Goal: Information Seeking & Learning: Get advice/opinions

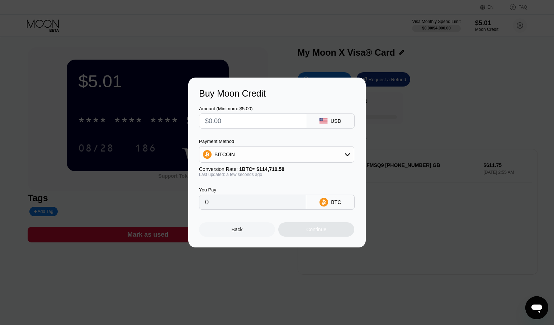
click at [259, 229] on div "Back" at bounding box center [237, 229] width 76 height 14
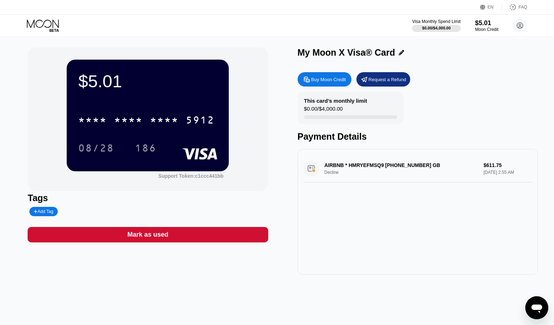
click at [330, 175] on div "AIRBNB * HMRYEFMSQ9 495-465-8090 GB Decline $611.75 Sep 21, 2025 2:55 AM" at bounding box center [417, 169] width 229 height 28
click at [482, 174] on div "AIRBNB * HMRYEFMSQ9 495-465-8090 GB Decline $611.75 Sep 21, 2025 2:55 AM" at bounding box center [417, 169] width 229 height 28
click at [390, 170] on div "AIRBNB * HMRYEFMSQ9 495-465-8090 GB Decline $611.75 Sep 21, 2025 2:55 AM" at bounding box center [417, 169] width 229 height 28
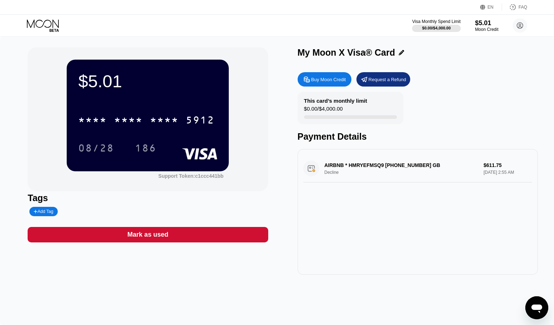
click at [498, 133] on div "Payment Details" at bounding box center [418, 136] width 240 height 10
click at [499, 96] on div "This card’s monthly limit $0.00 / $4,000.00 Payment Details" at bounding box center [418, 117] width 240 height 50
click at [331, 172] on div "AIRBNB * HMRYEFMSQ9 495-465-8090 GB Decline $611.75 Sep 21, 2025 2:55 AM" at bounding box center [417, 169] width 229 height 28
click at [346, 199] on div "AIRBNB * HMRYEFMSQ9 495-465-8090 GB Decline $611.75 Sep 21, 2025 2:55 AM" at bounding box center [418, 212] width 240 height 126
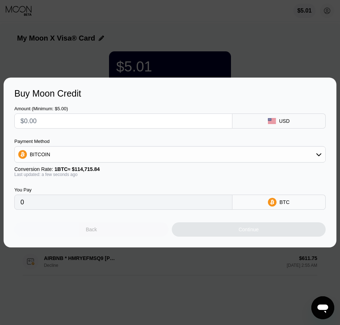
click at [113, 230] on div "Back" at bounding box center [91, 229] width 154 height 14
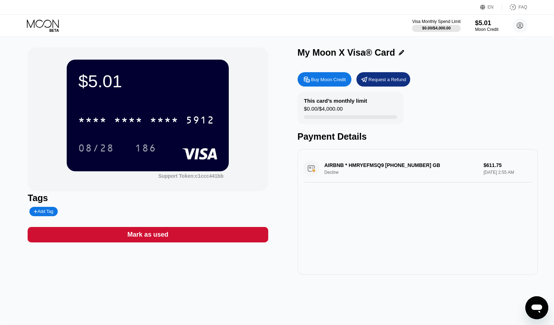
click at [345, 168] on div "AIRBNB * HMRYEFMSQ9 495-465-8090 GB Decline $611.75 Sep 21, 2025 2:55 AM" at bounding box center [417, 169] width 229 height 28
click at [345, 176] on div "AIRBNB * HMRYEFMSQ9 495-465-8090 GB Decline $611.75 Sep 21, 2025 2:55 AM" at bounding box center [417, 169] width 229 height 28
click at [305, 172] on div "AIRBNB * HMRYEFMSQ9 495-465-8090 GB Decline $611.75 Sep 21, 2025 2:55 AM" at bounding box center [417, 169] width 229 height 28
click at [337, 166] on div "AIRBNB * HMRYEFMSQ9 495-465-8090 GB Decline $611.75 Sep 21, 2025 2:55 AM" at bounding box center [417, 169] width 229 height 28
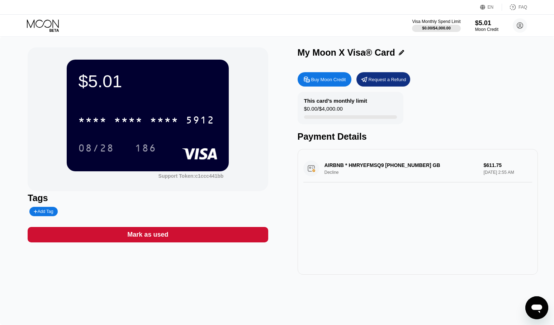
click at [337, 166] on div "AIRBNB * HMRYEFMSQ9 495-465-8090 GB Decline $611.75 Sep 21, 2025 2:55 AM" at bounding box center [417, 169] width 229 height 28
click at [321, 167] on div "AIRBNB * HMRYEFMSQ9 495-465-8090 GB Decline $611.75 Sep 21, 2025 2:55 AM" at bounding box center [417, 169] width 229 height 28
click at [319, 167] on div "AIRBNB * HMRYEFMSQ9 495-465-8090 GB Decline $611.75 Sep 21, 2025 2:55 AM" at bounding box center [417, 169] width 229 height 28
click at [345, 165] on div "AIRBNB * HMRYEFMSQ9 495-465-8090 GB Decline $611.75 Sep 21, 2025 2:55 AM" at bounding box center [417, 169] width 229 height 28
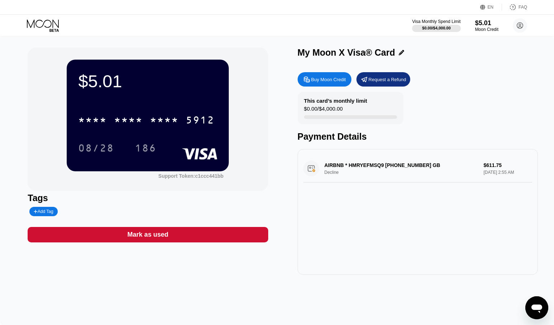
click at [340, 169] on div "AIRBNB * HMRYEFMSQ9 495-465-8090 GB Decline $611.75 Sep 21, 2025 2:55 AM" at bounding box center [417, 169] width 229 height 28
click at [333, 208] on div "AIRBNB * HMRYEFMSQ9 495-465-8090 GB Decline $611.75 Sep 21, 2025 2:55 AM" at bounding box center [418, 212] width 240 height 126
click at [345, 309] on icon "Открыть окно обмена сообщениями" at bounding box center [536, 307] width 13 height 13
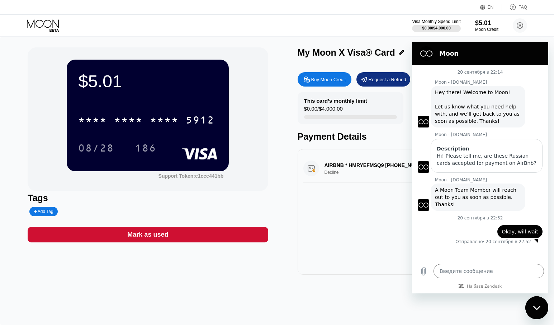
click at [345, 308] on div "Закрыть окно обмена сообщениями" at bounding box center [537, 308] width 22 height 22
type textarea "x"
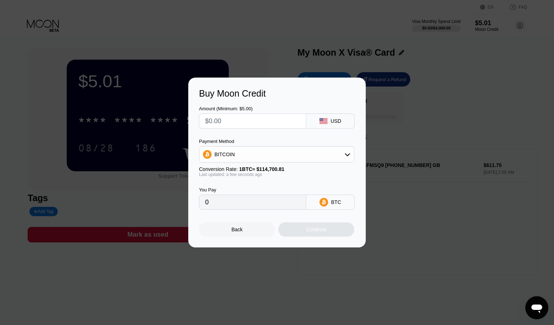
click at [252, 233] on div "Back" at bounding box center [237, 229] width 76 height 14
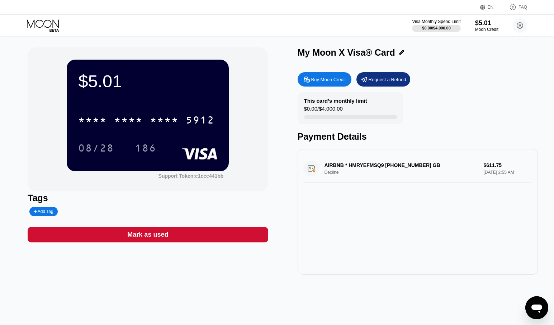
click at [409, 224] on div "AIRBNB * HMRYEFMSQ9 495-465-8090 GB Decline $611.75 Sep 21, 2025 2:55 AM" at bounding box center [418, 212] width 240 height 126
click at [528, 6] on div "EN Language Select an item Save FAQ" at bounding box center [277, 7] width 554 height 15
click at [518, 5] on div "FAQ" at bounding box center [514, 7] width 25 height 7
click at [518, 27] on icon at bounding box center [520, 26] width 4 height 4
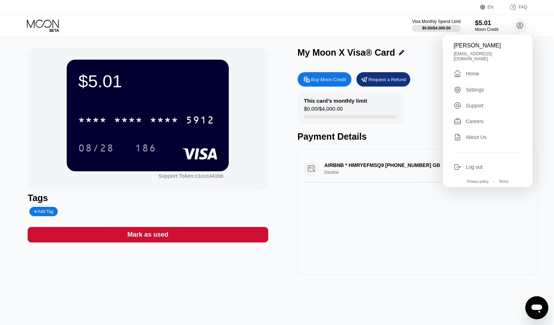
click at [536, 20] on div "Visa Monthly Spend Limit $0.00 / $4,000.00 $5.01 Moon Credit Иван Гамаюнов ivan…" at bounding box center [277, 26] width 554 height 22
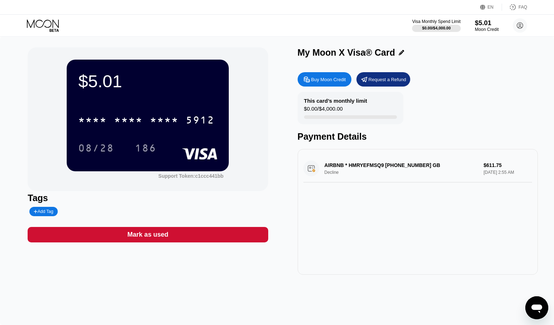
click at [488, 31] on div "Moon Credit" at bounding box center [487, 29] width 24 height 5
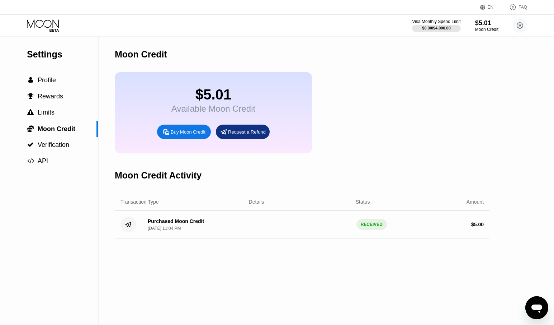
click at [435, 82] on div "$5.01 Available Moon Credit Buy Moon Credit Request a Refund" at bounding box center [302, 112] width 375 height 81
click at [58, 98] on span "Rewards" at bounding box center [50, 96] width 25 height 7
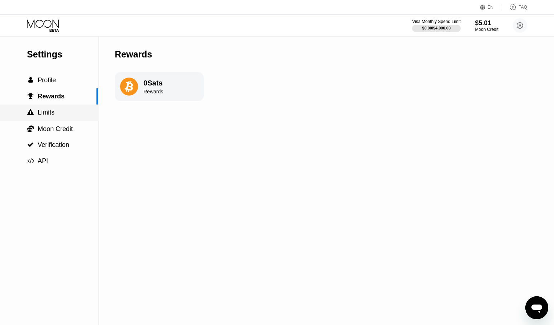
click at [55, 110] on div " Limits" at bounding box center [49, 113] width 98 height 8
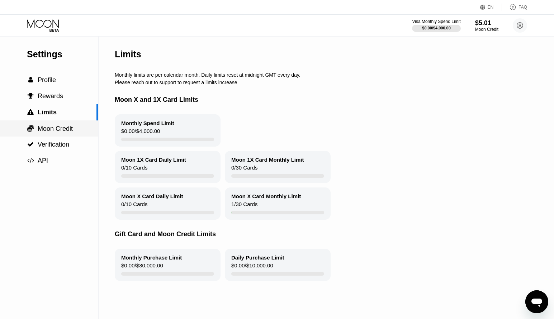
click at [65, 127] on span "Moon Credit" at bounding box center [55, 128] width 35 height 7
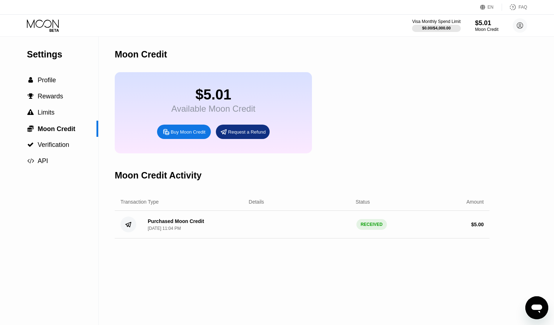
click at [419, 96] on div "$5.01 Available Moon Credit Buy Moon Credit Request a Refund" at bounding box center [302, 112] width 375 height 81
click at [409, 86] on div "$5.01 Available Moon Credit Buy Moon Credit Request a Refund" at bounding box center [302, 112] width 375 height 81
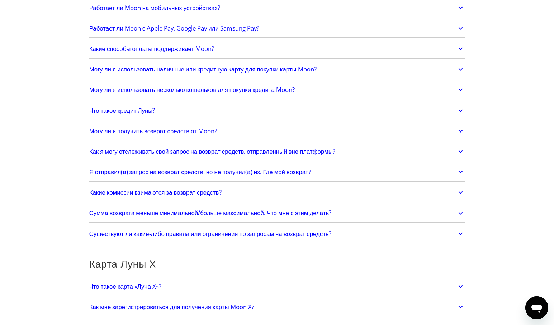
scroll to position [281, 0]
click at [335, 150] on font "Как я могу отслеживать свой запрос на возврат средств, отправленный вне платфор…" at bounding box center [212, 151] width 246 height 8
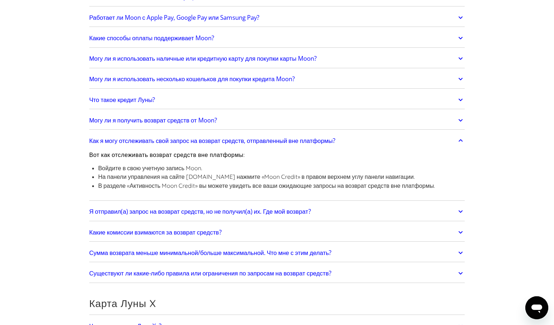
scroll to position [292, 0]
click at [443, 141] on link "Как я могу отслеживать свой запрос на возврат средств, отправленный вне платфор…" at bounding box center [277, 140] width 376 height 15
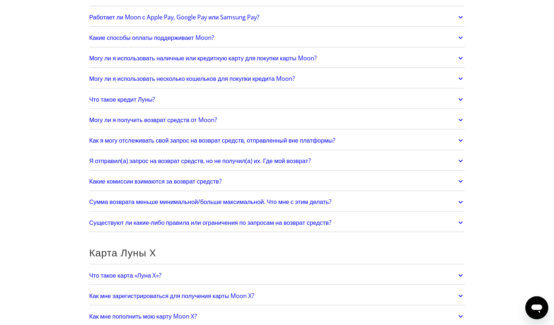
scroll to position [311, 0]
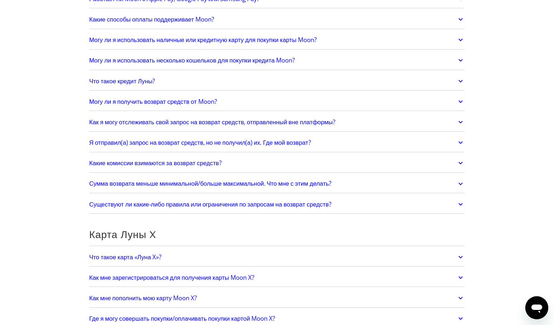
click at [274, 142] on font "Я отправил(а) запрос на возврат средств, но не получил(а) их. Где мой возврат?" at bounding box center [200, 142] width 222 height 8
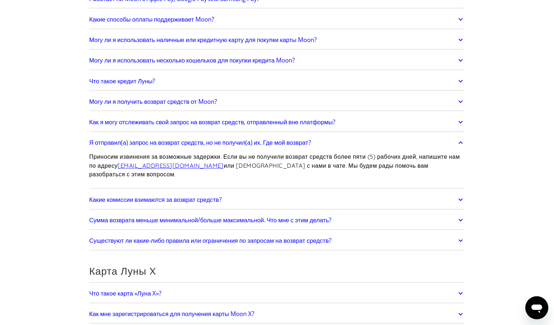
click at [274, 142] on font "Я отправил(а) запрос на возврат средств, но не получил(а) их. Где мой возврат?" at bounding box center [200, 142] width 222 height 8
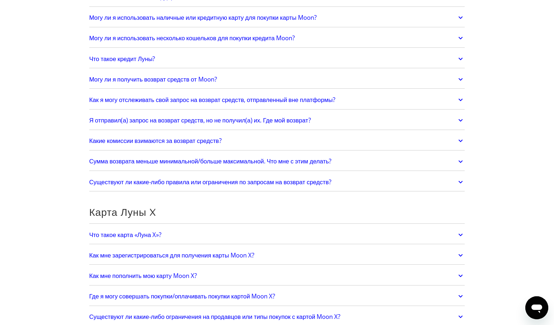
scroll to position [354, 0]
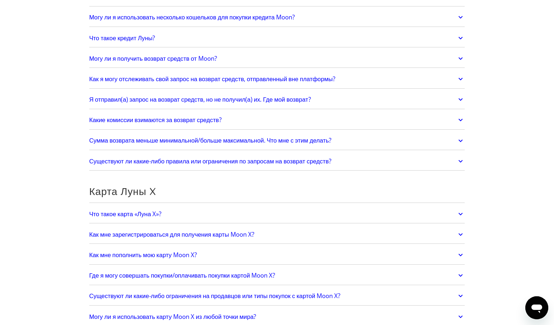
click at [196, 58] on font "Могу ли я получить возврат средств от Moon?" at bounding box center [153, 58] width 128 height 8
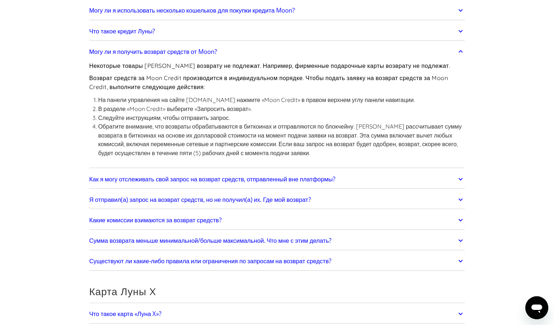
scroll to position [397, 0]
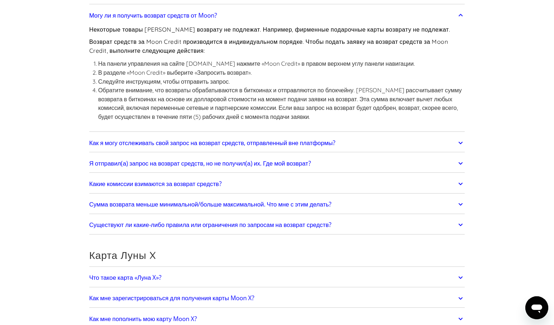
click at [457, 11] on icon at bounding box center [460, 15] width 8 height 13
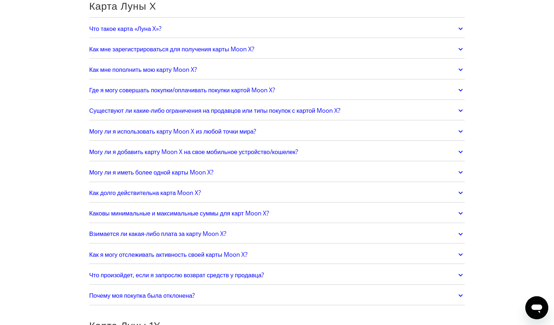
scroll to position [539, 0]
click at [193, 292] on font "Почему моя покупка была отклонена?" at bounding box center [142, 294] width 106 height 8
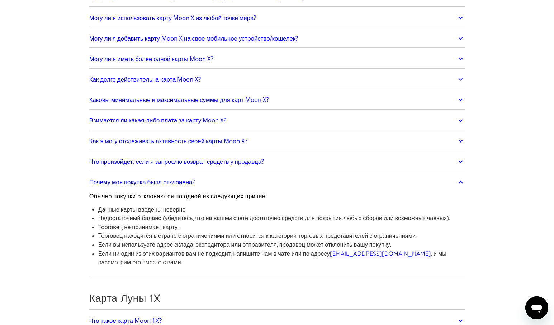
scroll to position [652, 0]
click at [371, 188] on link "Почему моя покупка была отклонена?" at bounding box center [277, 181] width 376 height 15
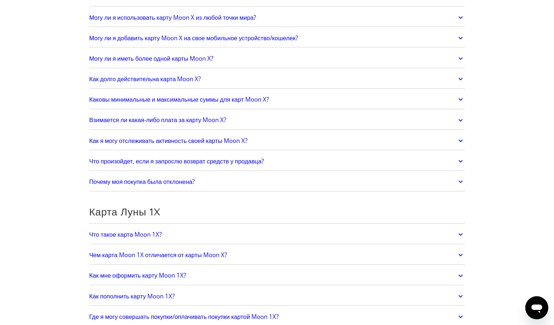
scroll to position [628, 0]
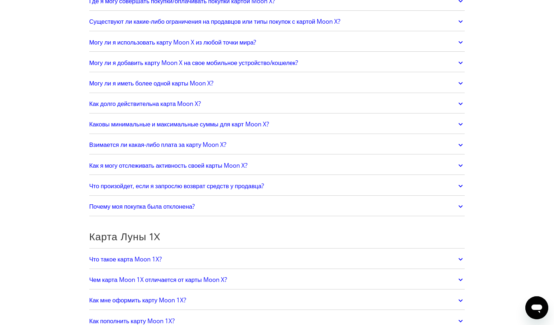
click at [236, 185] on font "Что произойдет, если я запрослю возврат средств у продавца?" at bounding box center [176, 185] width 175 height 8
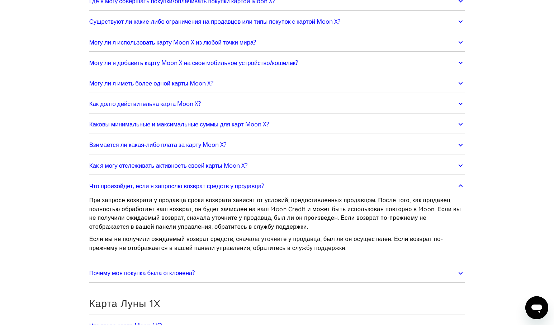
click at [444, 190] on link "Что произойдет, если я запрослю возврат средств у продавца?" at bounding box center [277, 185] width 376 height 15
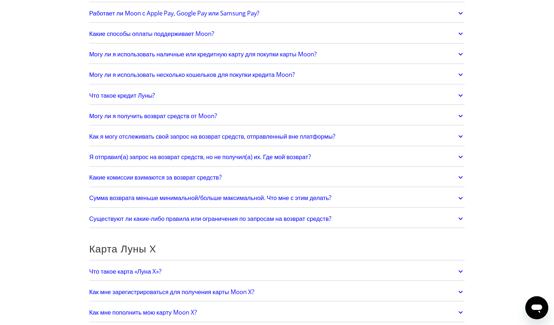
scroll to position [296, 0]
click at [217, 113] on font "Могу ли я получить возврат средств от Moon?" at bounding box center [153, 116] width 128 height 8
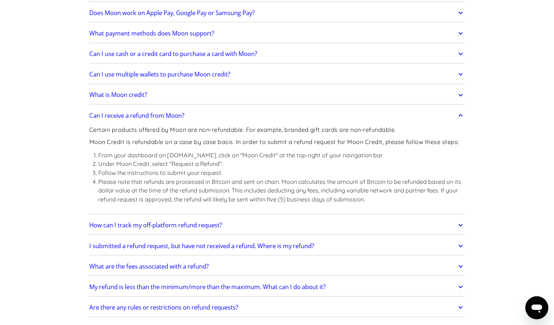
scroll to position [294, 0]
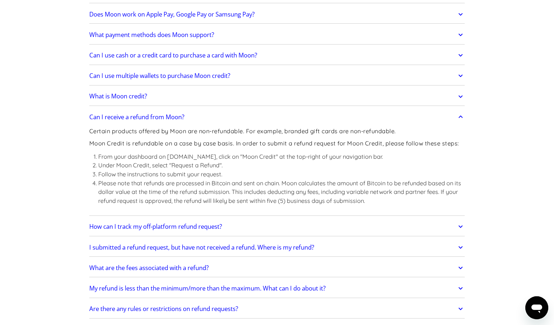
click at [434, 110] on link "Can I receive a refund from Moon?" at bounding box center [277, 116] width 376 height 15
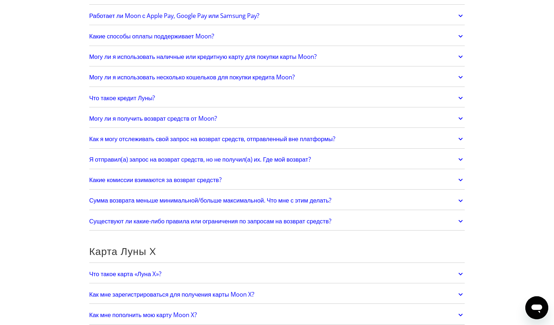
scroll to position [295, 0]
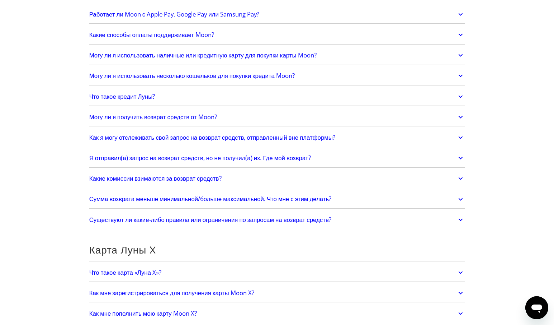
click at [399, 110] on link "Могу ли я получить возврат средств от Moon?" at bounding box center [277, 116] width 376 height 15
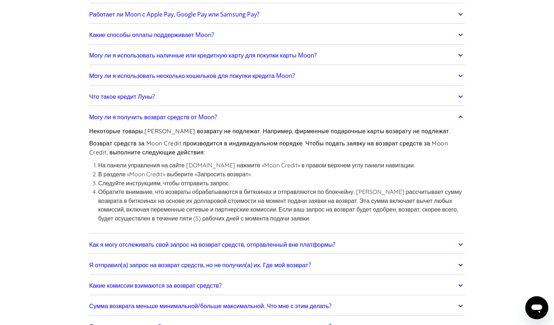
click at [464, 115] on icon at bounding box center [460, 116] width 8 height 13
